Goal: Task Accomplishment & Management: Use online tool/utility

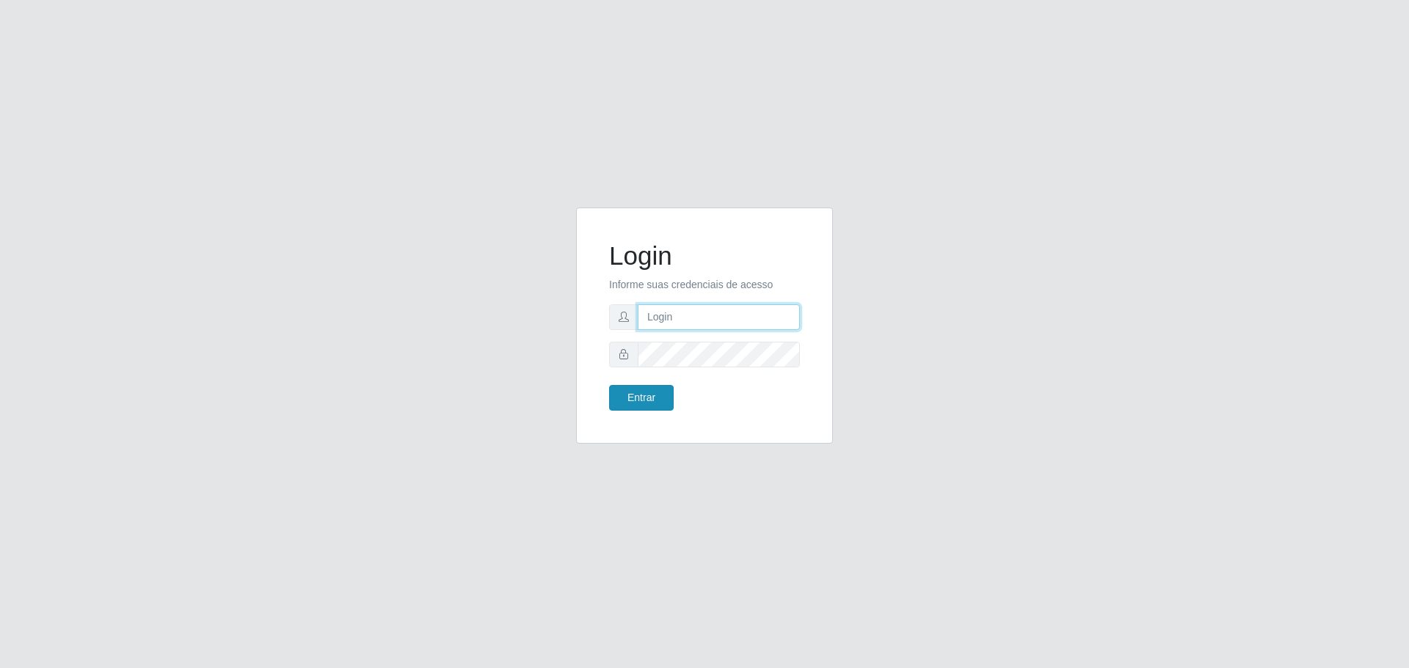
type input "[EMAIL_ADDRESS][DOMAIN_NAME]"
click at [636, 399] on button "Entrar" at bounding box center [641, 398] width 65 height 26
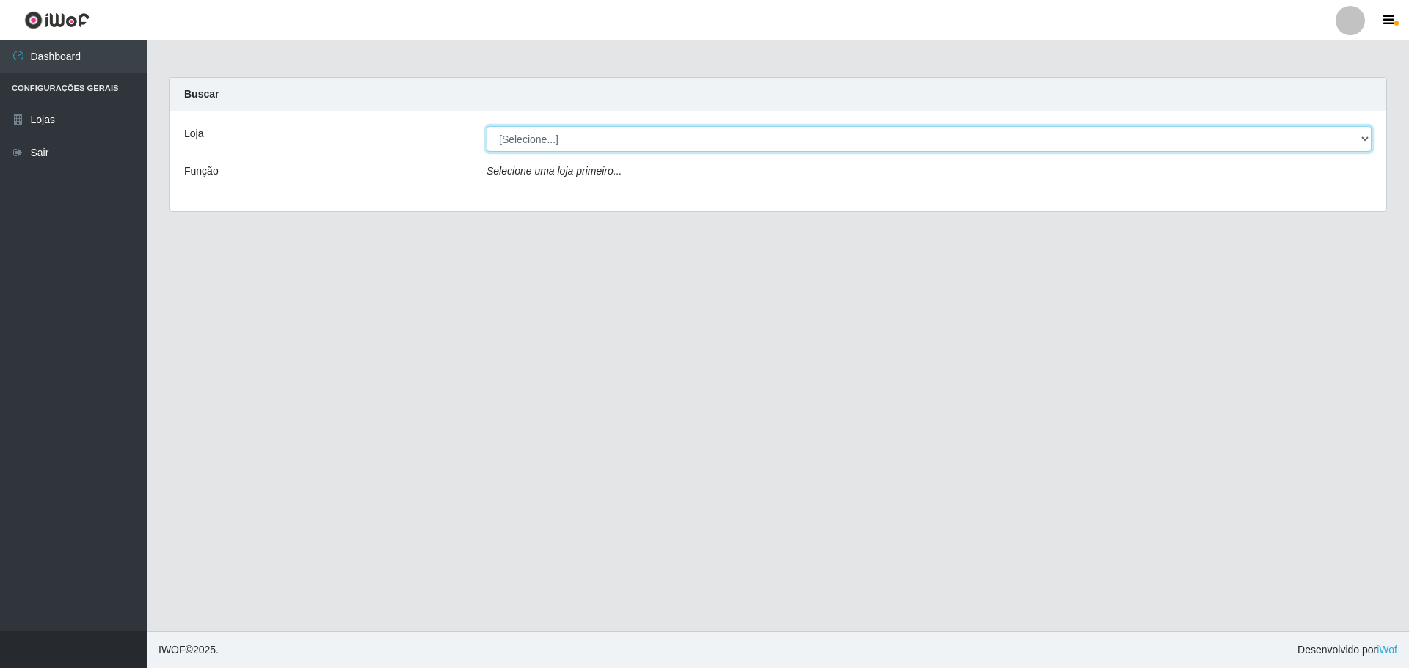
click at [1365, 136] on select "[Selecione...] [GEOGRAPHIC_DATA] - [GEOGRAPHIC_DATA][DATE]" at bounding box center [928, 139] width 885 height 26
select select "527"
click at [486, 126] on select "[Selecione...] [GEOGRAPHIC_DATA] - [GEOGRAPHIC_DATA][DATE]" at bounding box center [928, 139] width 885 height 26
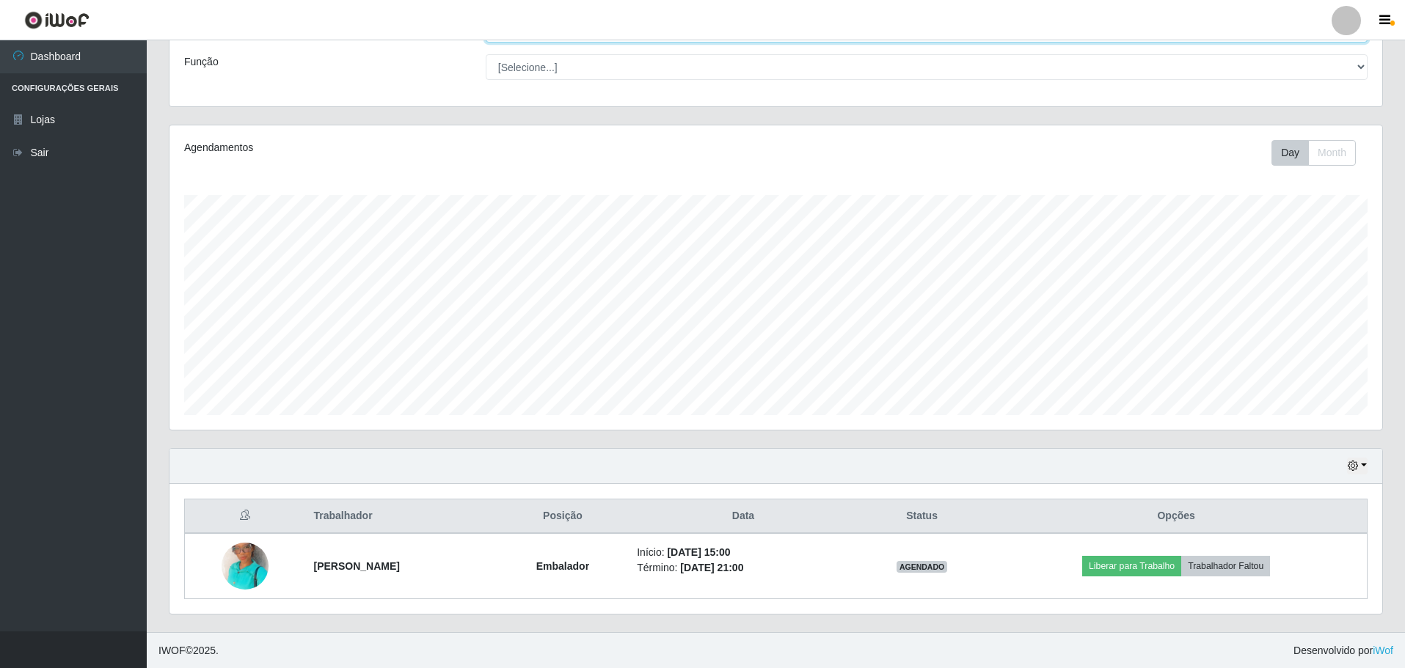
scroll to position [110, 0]
click at [1365, 466] on button "button" at bounding box center [1357, 465] width 21 height 17
click at [1286, 413] on button "1 Semana" at bounding box center [1309, 410] width 116 height 31
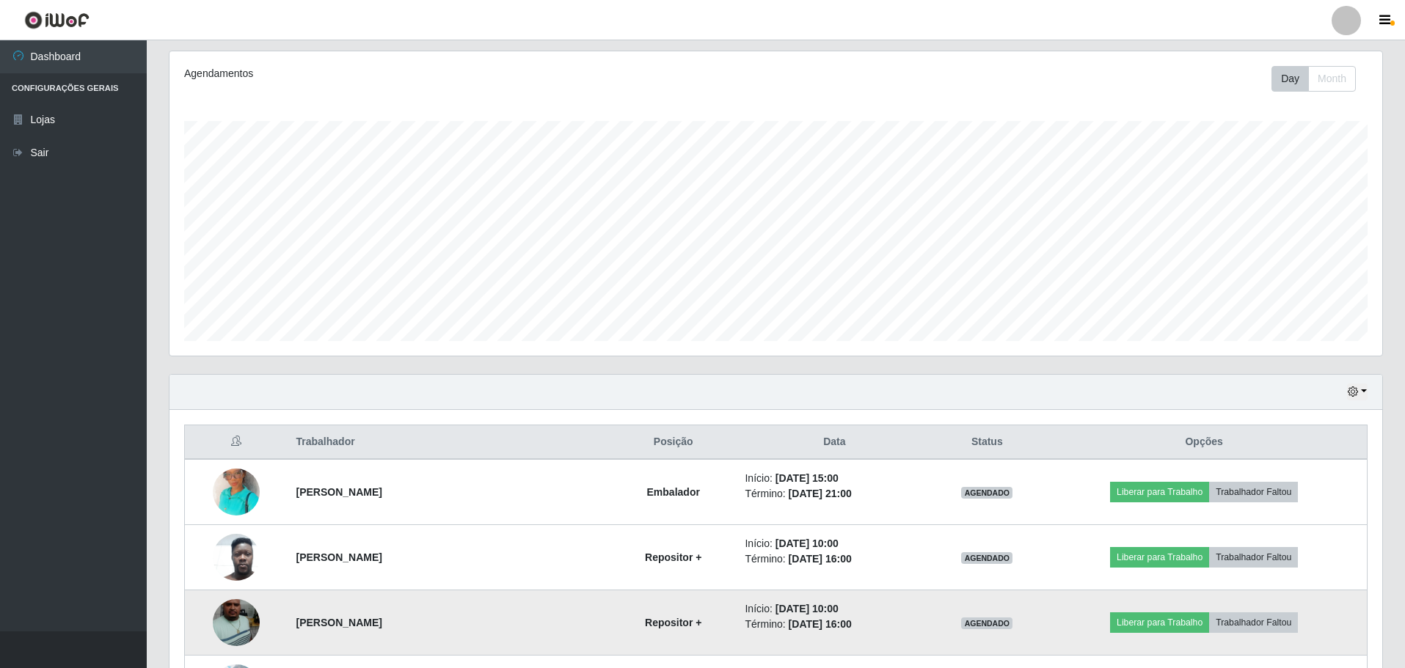
scroll to position [0, 0]
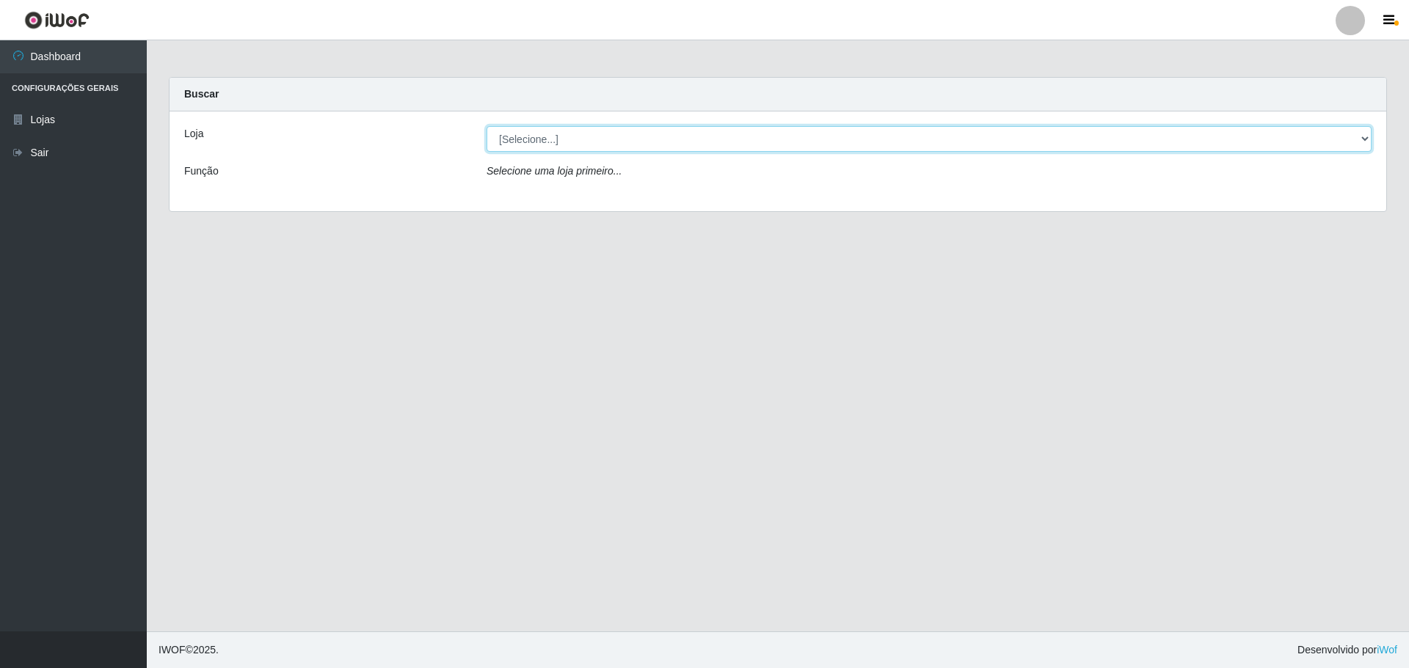
click at [703, 142] on select "[Selecione...] [GEOGRAPHIC_DATA] - [GEOGRAPHIC_DATA][DATE]" at bounding box center [928, 139] width 885 height 26
select select "527"
click at [486, 126] on select "[Selecione...] [GEOGRAPHIC_DATA] - [GEOGRAPHIC_DATA][DATE]" at bounding box center [928, 139] width 885 height 26
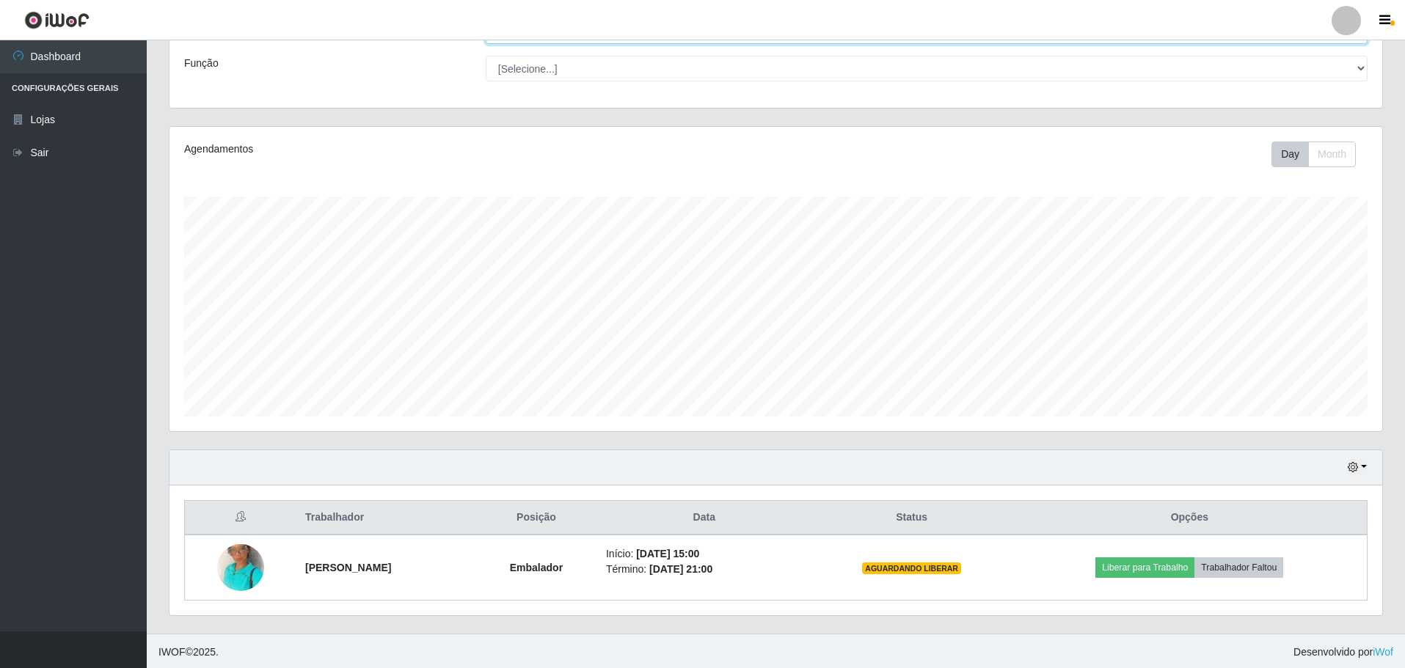
scroll to position [110, 0]
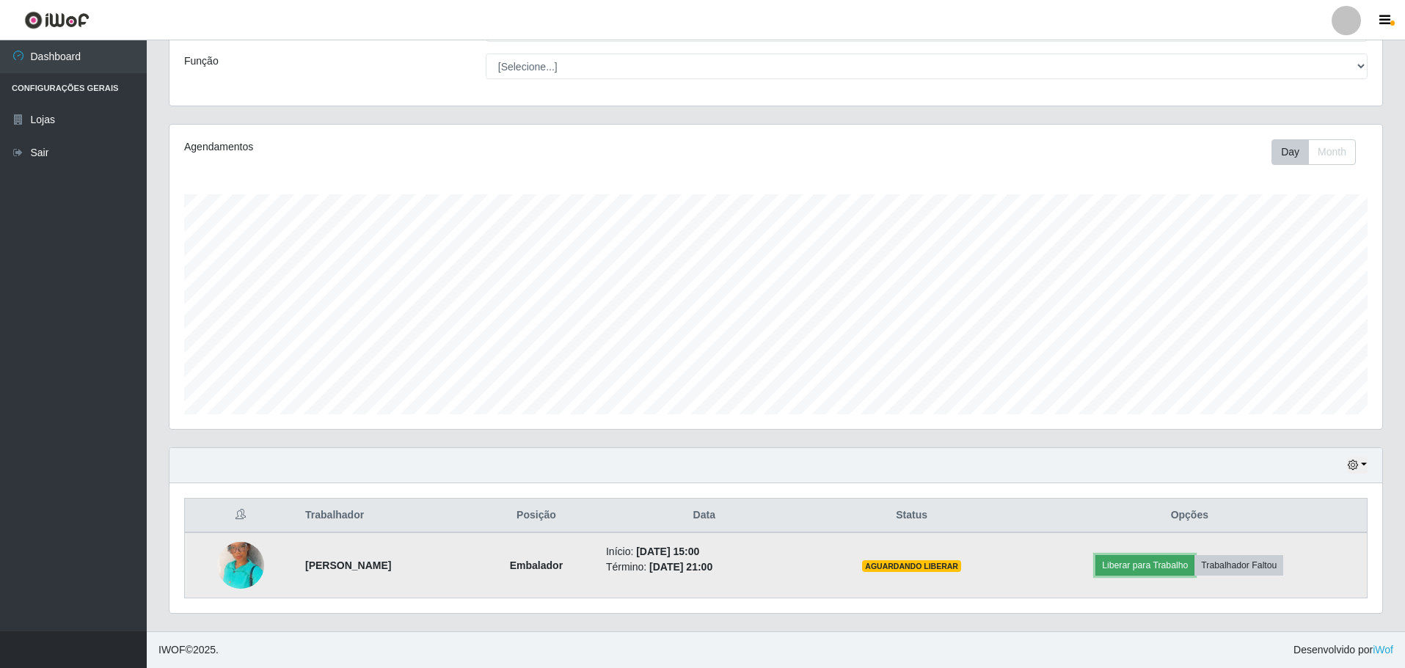
click at [1161, 566] on button "Liberar para Trabalho" at bounding box center [1144, 565] width 99 height 21
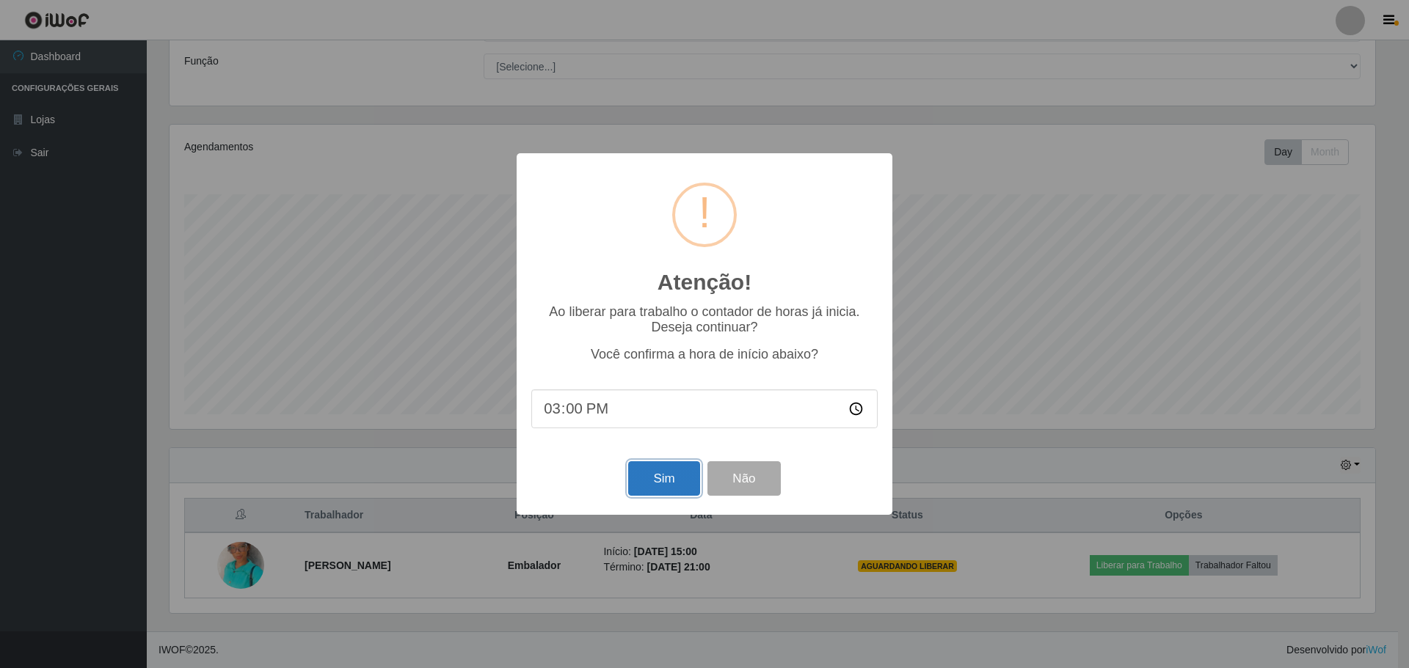
click at [674, 480] on button "Sim" at bounding box center [663, 479] width 71 height 34
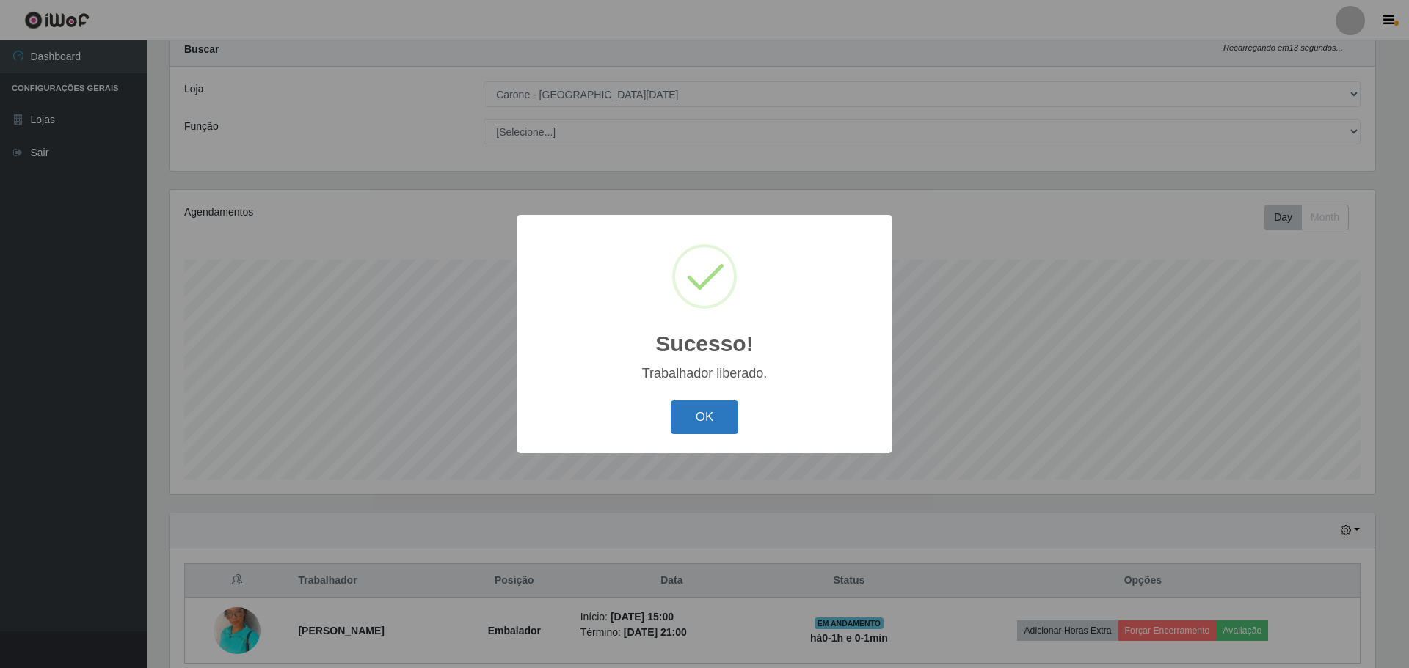
click at [703, 409] on button "OK" at bounding box center [705, 418] width 68 height 34
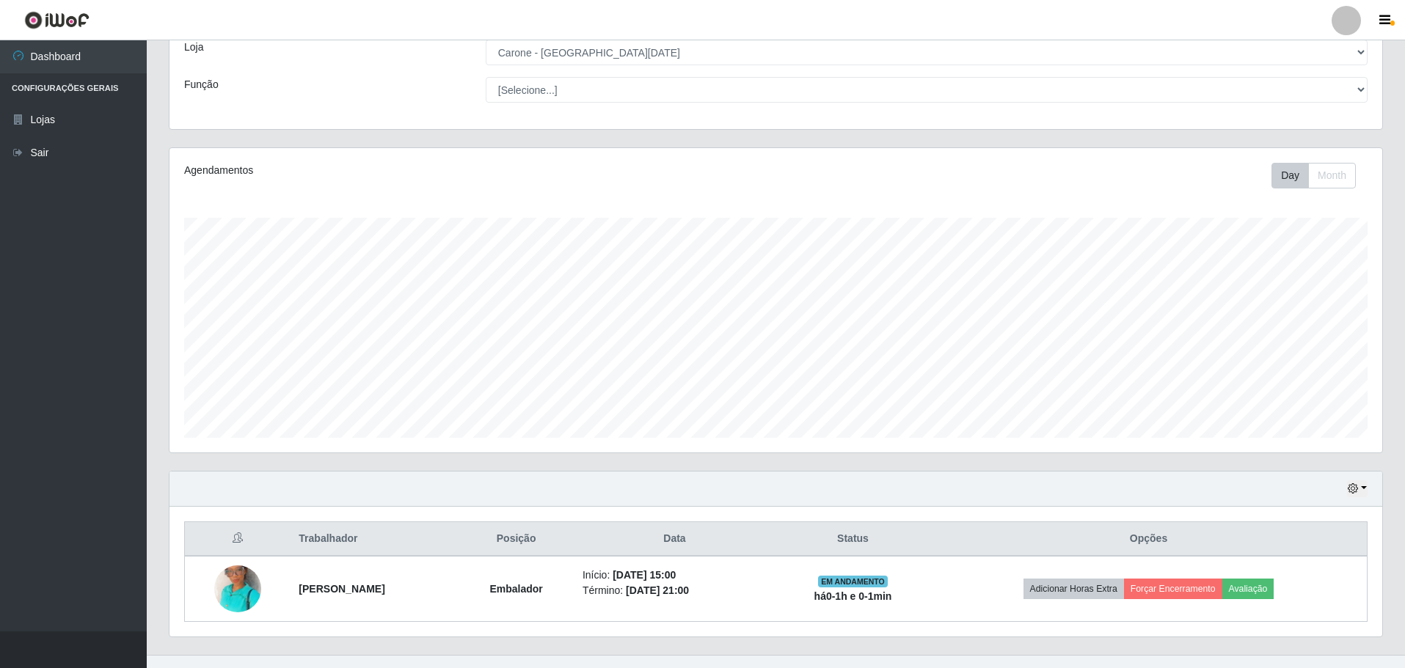
scroll to position [110, 0]
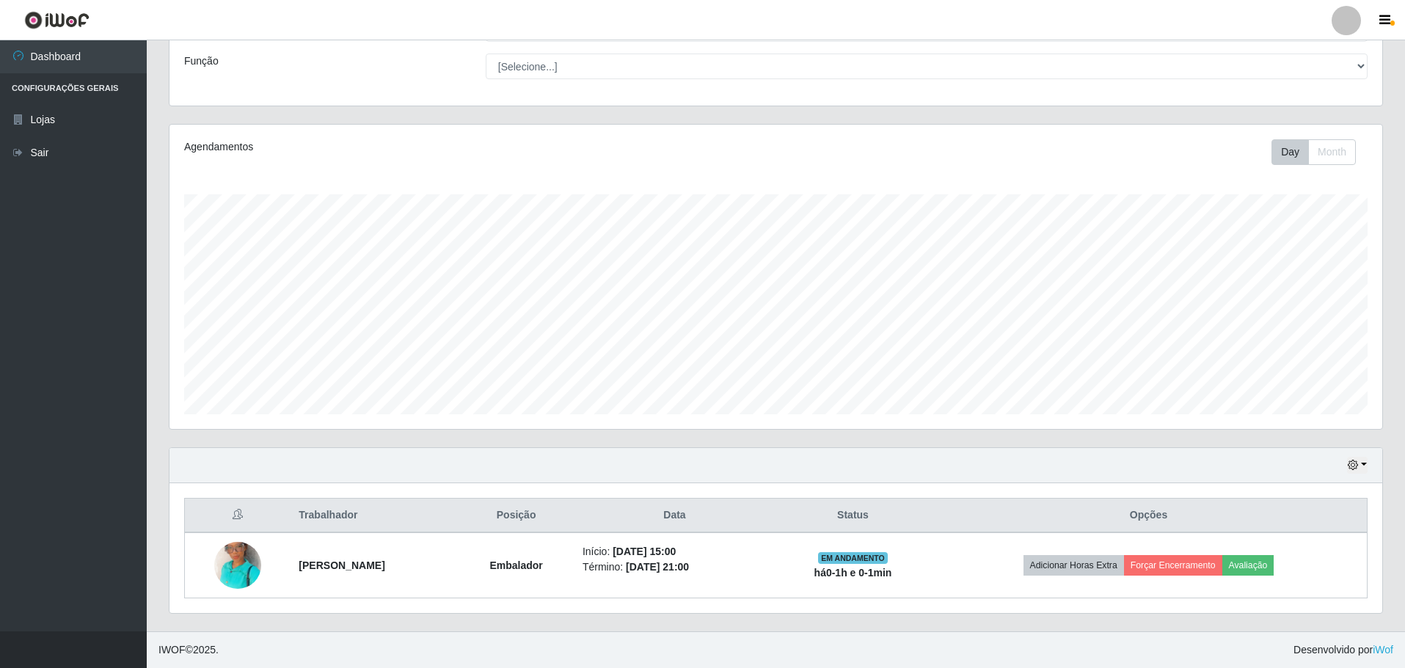
click at [974, 0] on html "Perfil Alterar Senha Sair Dashboard Configurações Gerais Lojas Sair Carregando.…" at bounding box center [702, 279] width 1405 height 778
